Goal: Transaction & Acquisition: Purchase product/service

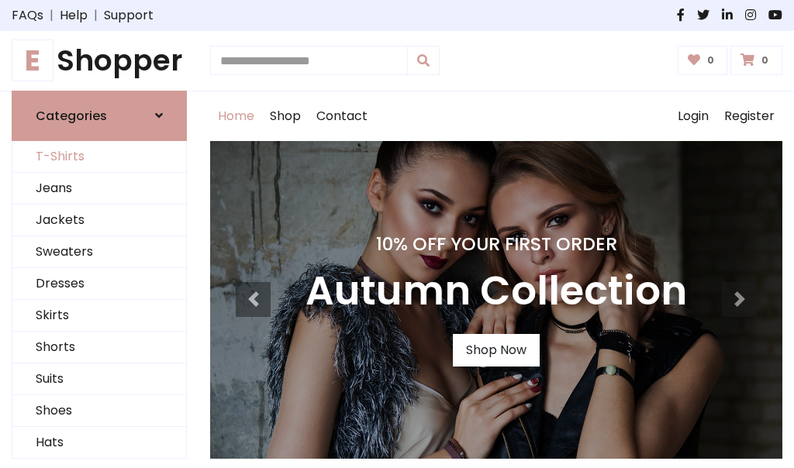
click at [99, 157] on link "T-Shirts" at bounding box center [99, 157] width 174 height 32
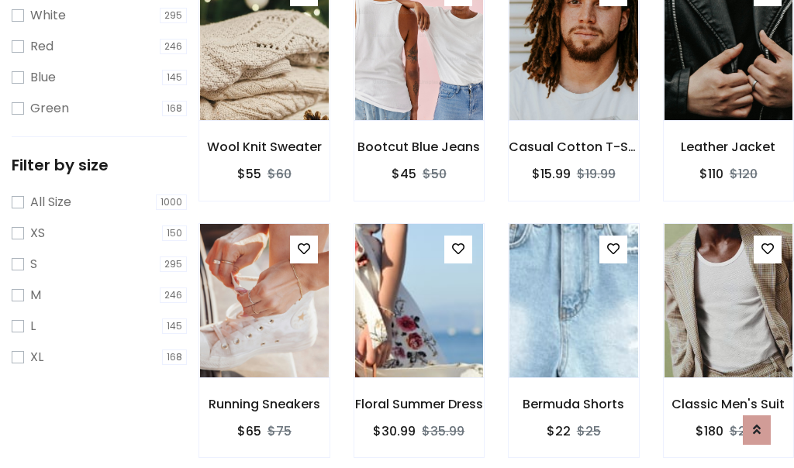
scroll to position [28, 0]
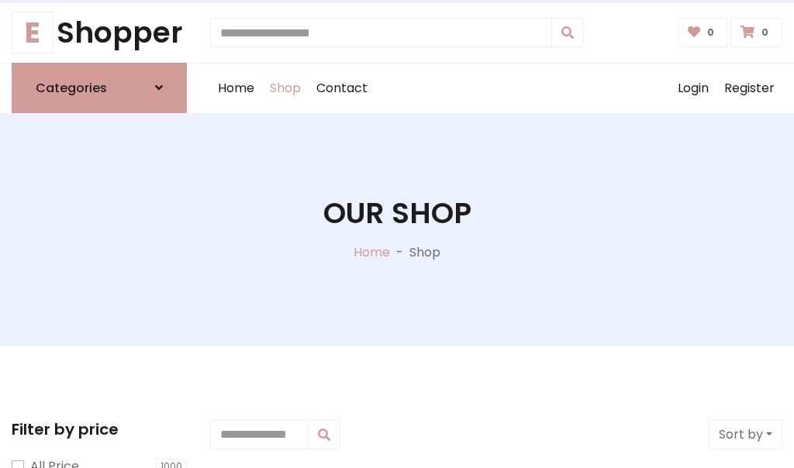
click at [397, 229] on h1 "Our Shop" at bounding box center [397, 213] width 148 height 35
click at [496, 88] on div "Home Shop Contact Log out Login Register" at bounding box center [496, 89] width 572 height 50
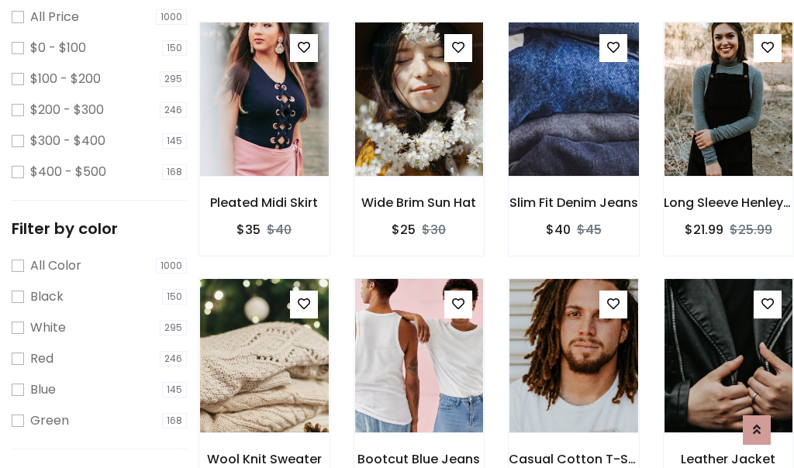
click at [573, 127] on img at bounding box center [573, 99] width 154 height 372
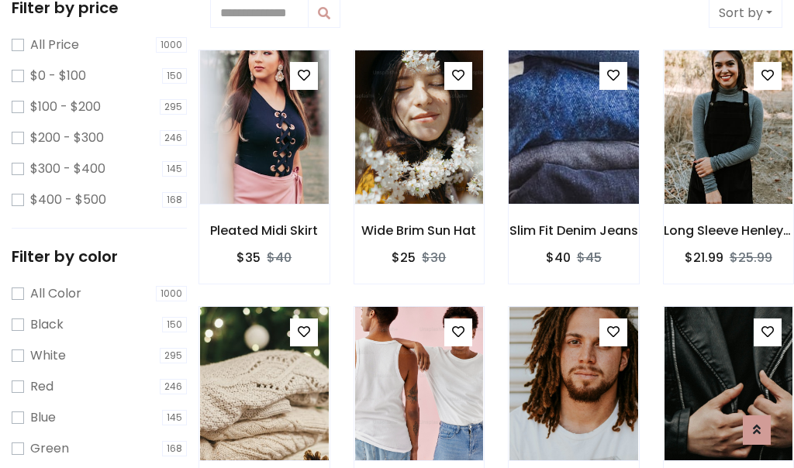
scroll to position [28, 0]
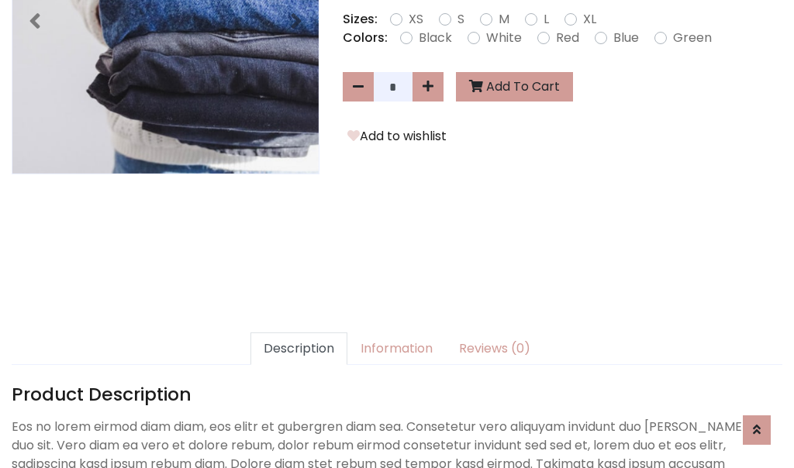
scroll to position [379, 0]
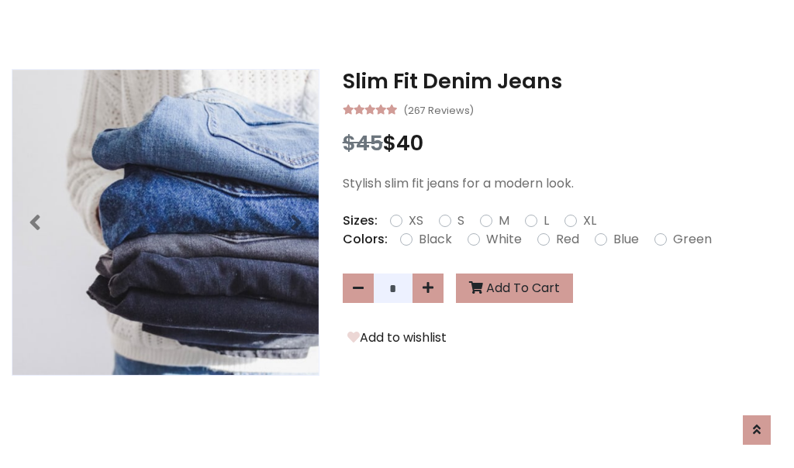
click at [562, 81] on h3 "Slim Fit Denim Jeans" at bounding box center [563, 81] width 440 height 25
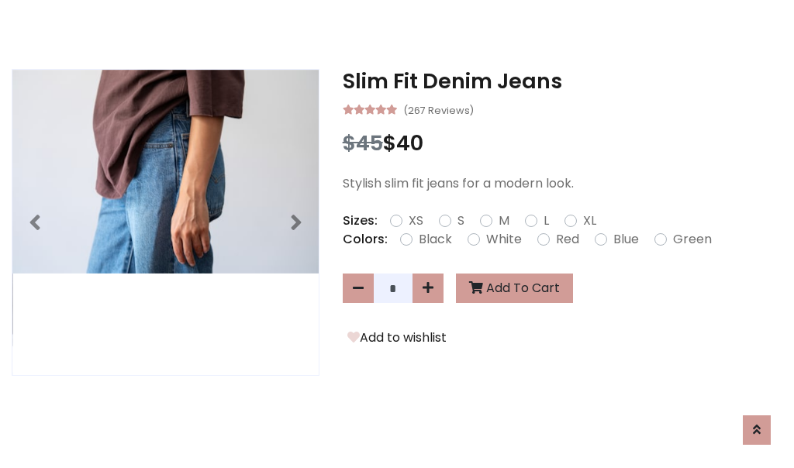
click at [562, 81] on h3 "Slim Fit Denim Jeans" at bounding box center [563, 81] width 440 height 25
